Goal: Task Accomplishment & Management: Use online tool/utility

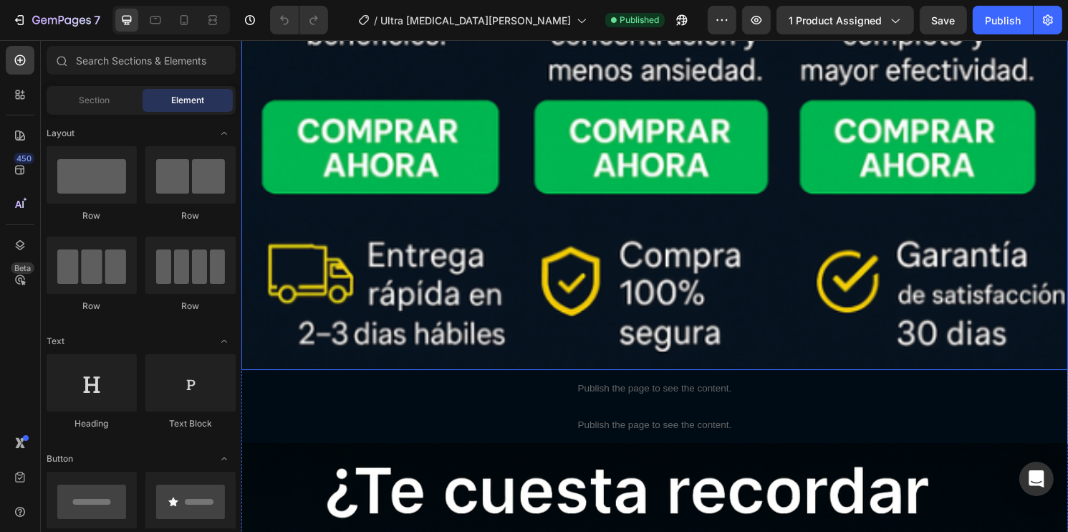
scroll to position [1290, 0]
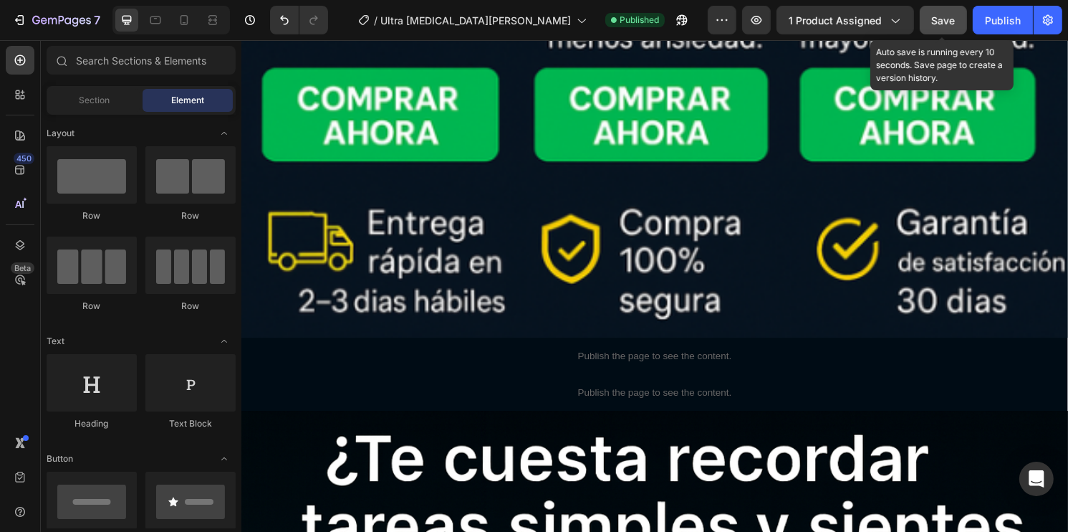
click at [945, 21] on span "Save" at bounding box center [944, 20] width 24 height 12
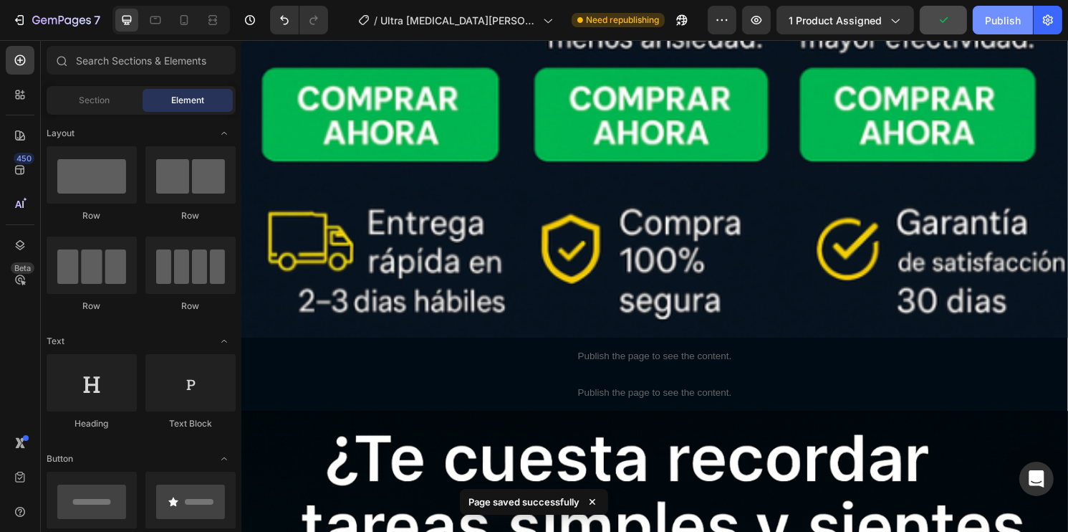
click at [985, 20] on div "Publish" at bounding box center [1003, 20] width 36 height 15
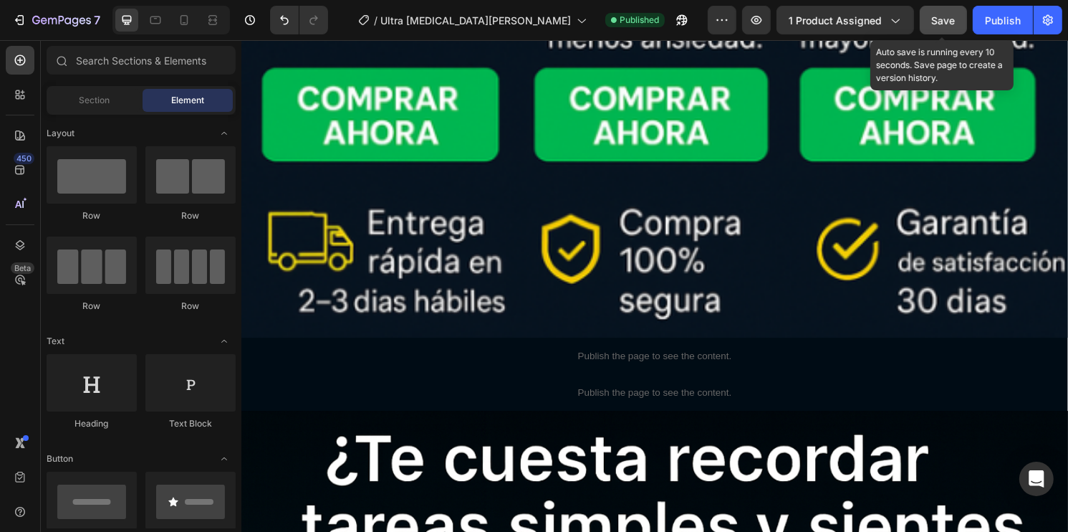
click at [957, 23] on button "Save" at bounding box center [943, 20] width 47 height 29
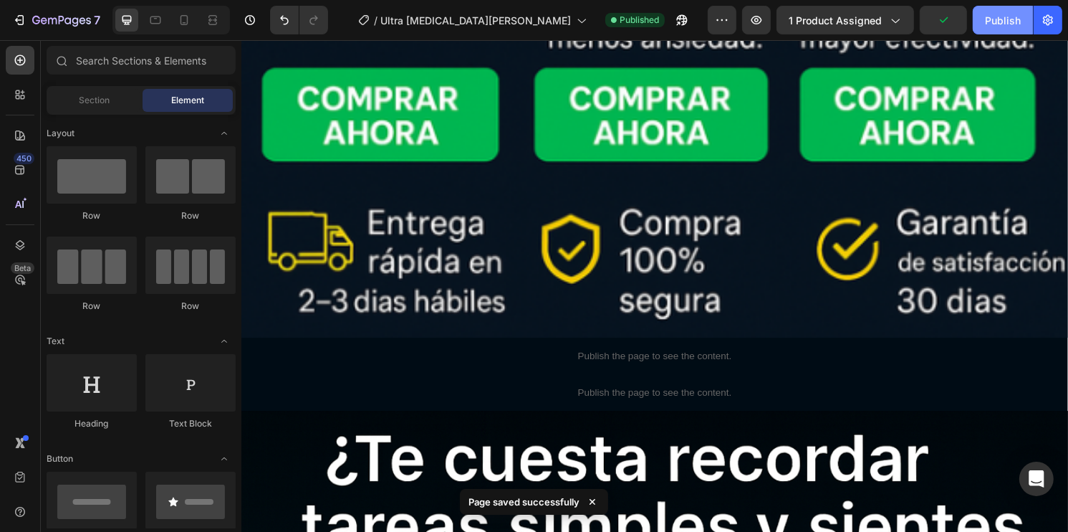
drag, startPoint x: 999, startPoint y: 32, endPoint x: 787, endPoint y: 38, distance: 211.4
click at [999, 32] on button "Publish" at bounding box center [1003, 20] width 60 height 29
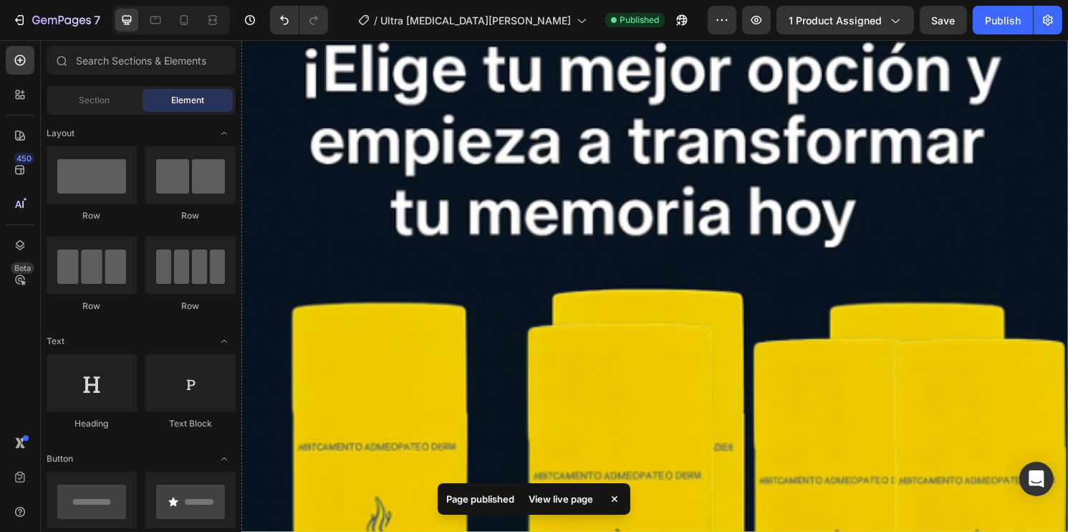
scroll to position [287, 0]
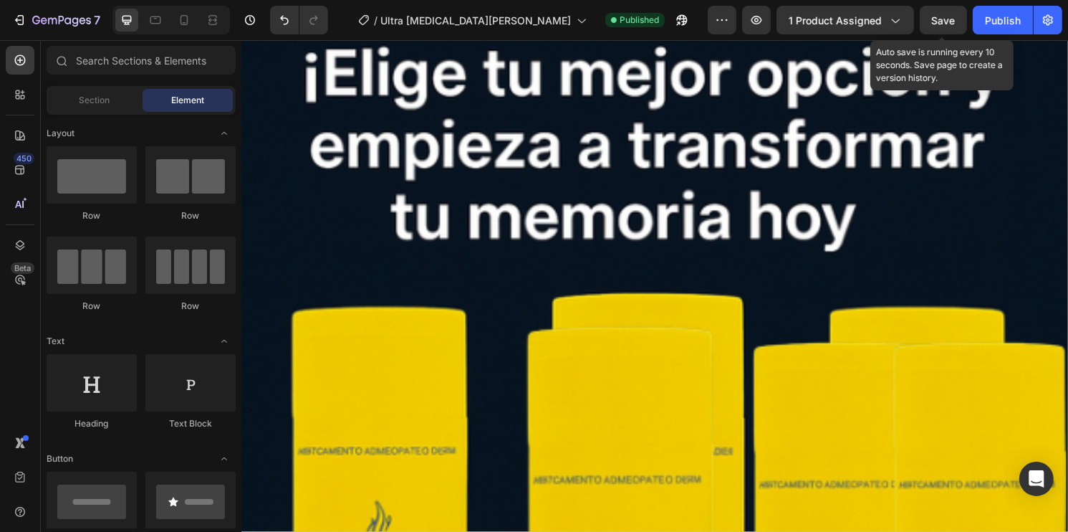
click at [948, 21] on span "Save" at bounding box center [944, 20] width 24 height 12
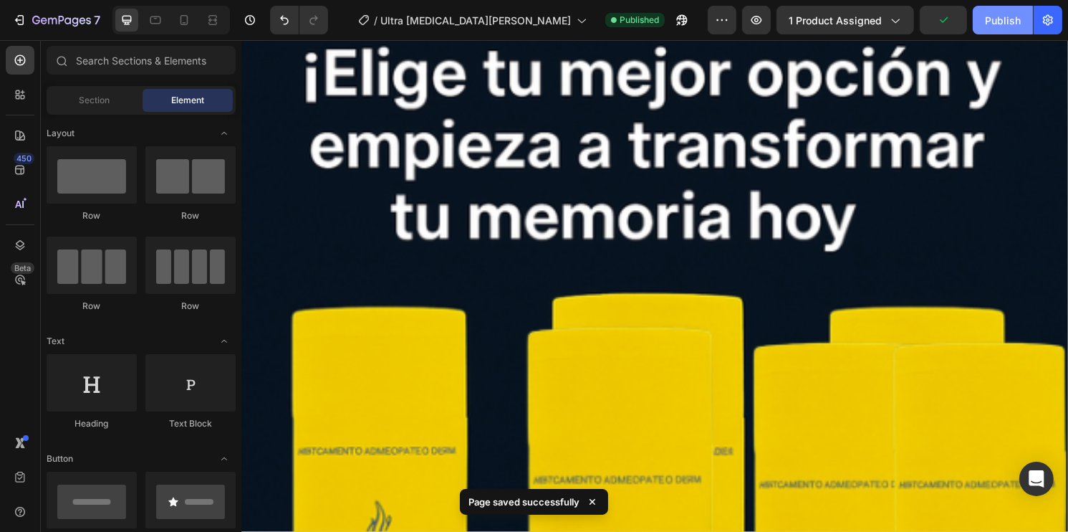
click at [999, 13] on div "Publish" at bounding box center [1003, 20] width 36 height 15
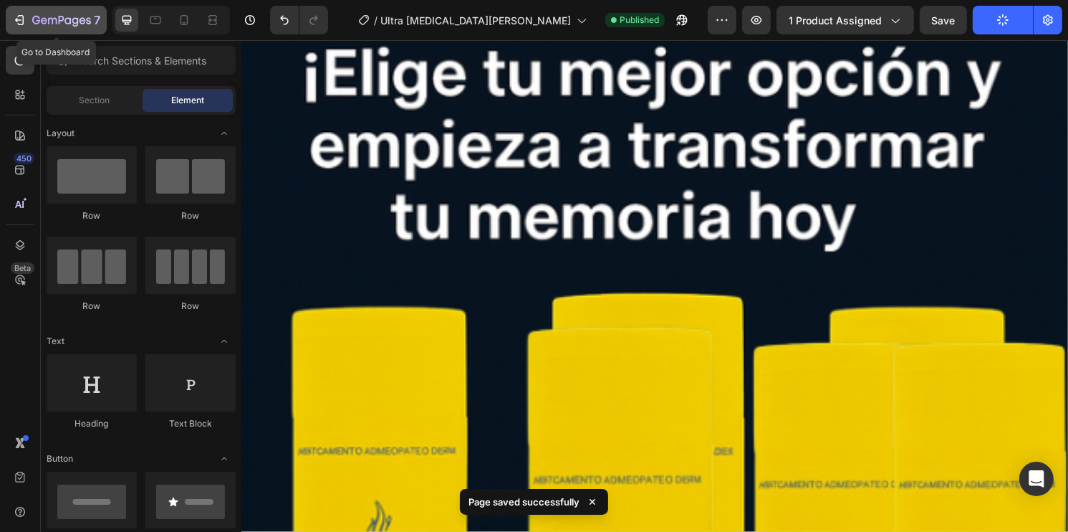
click at [22, 16] on icon "button" at bounding box center [21, 20] width 6 height 10
